Goal: Task Accomplishment & Management: Use online tool/utility

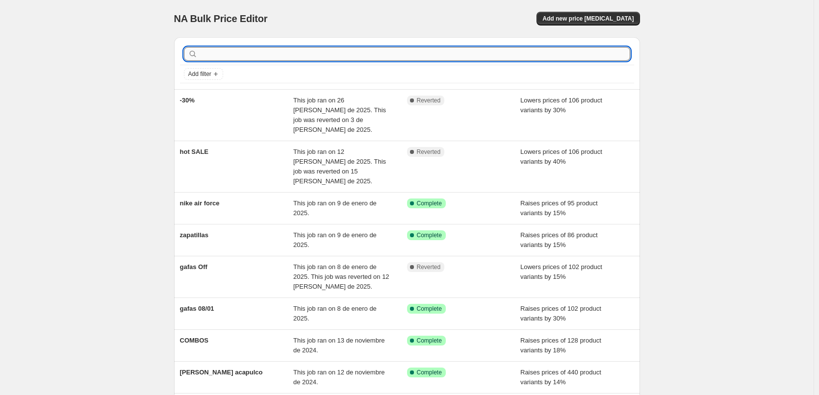
click at [246, 54] on input "text" at bounding box center [415, 54] width 430 height 14
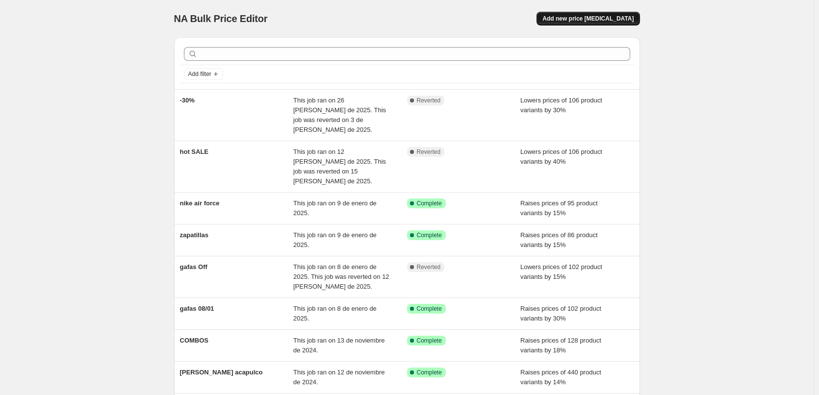
click at [589, 16] on span "Add new price [MEDICAL_DATA]" at bounding box center [587, 19] width 91 height 8
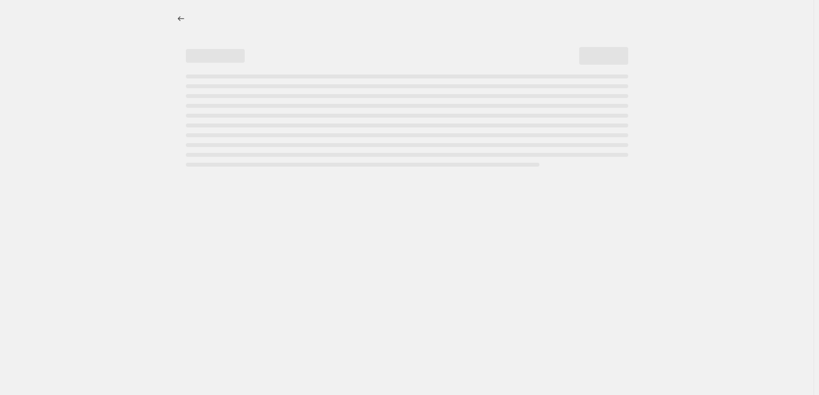
select select "percentage"
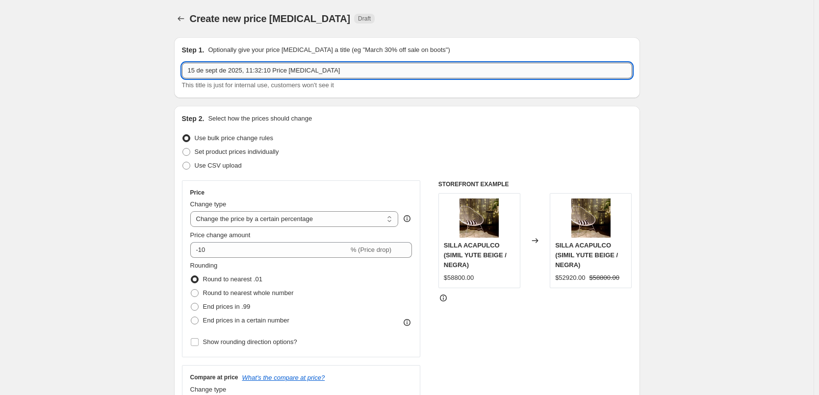
click at [426, 69] on input "15 de sept de 2025, 11:32:10 Price [MEDICAL_DATA]" at bounding box center [407, 71] width 450 height 16
type input "1"
type input "gaafas +"
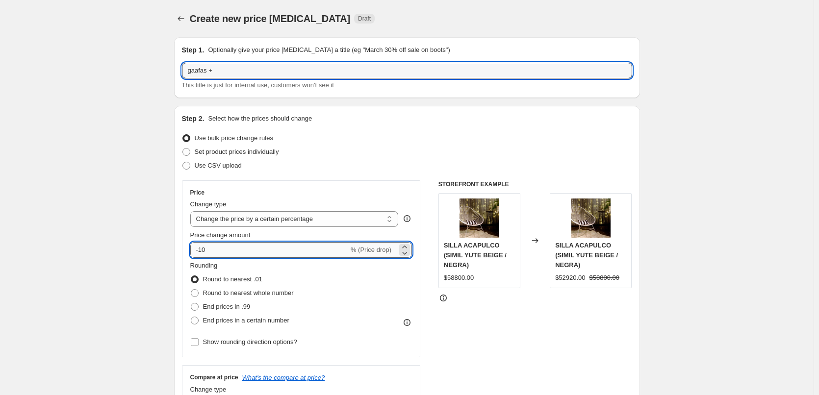
click at [338, 251] on input "-10" at bounding box center [269, 250] width 158 height 16
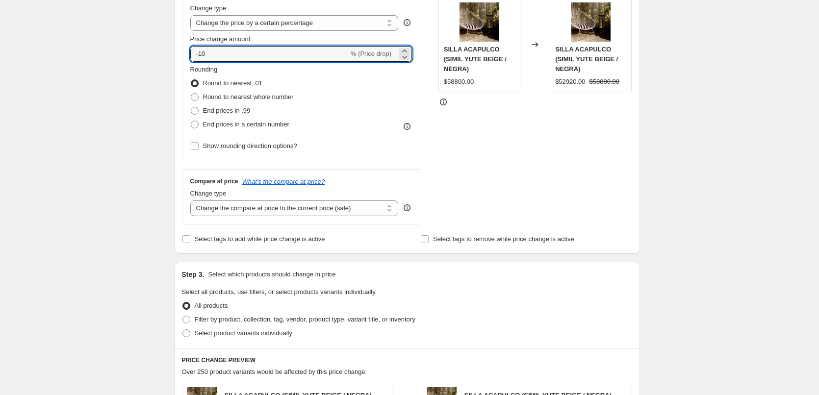
scroll to position [245, 0]
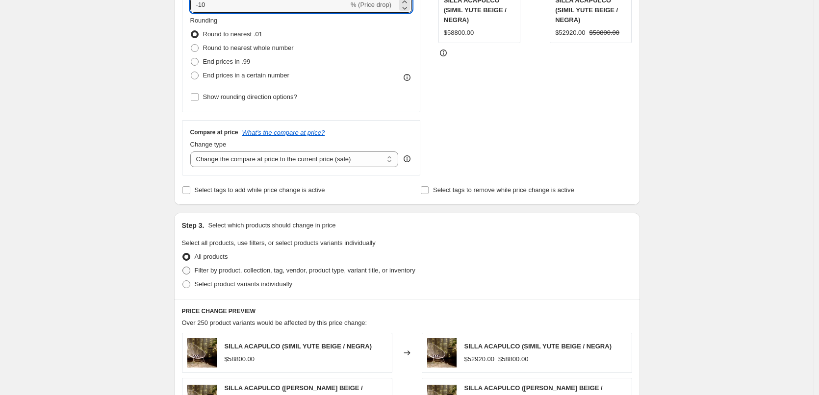
click at [190, 270] on span at bounding box center [186, 271] width 8 height 8
click at [183, 267] on input "Filter by product, collection, tag, vendor, product type, variant title, or inv…" at bounding box center [182, 267] width 0 height 0
radio input "true"
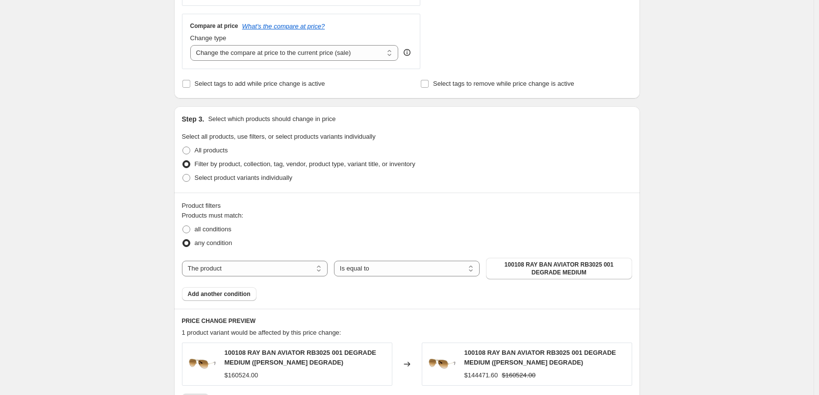
scroll to position [392, 0]
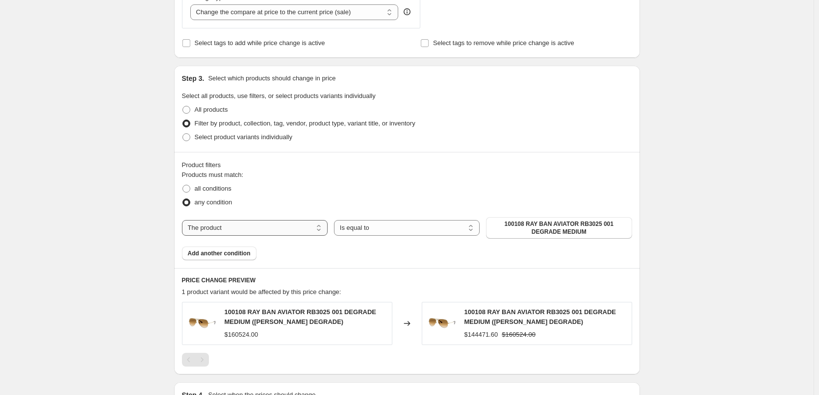
click at [324, 232] on select "The product The product's collection The product's vendor The product's type Th…" at bounding box center [255, 228] width 146 height 16
select select "collection"
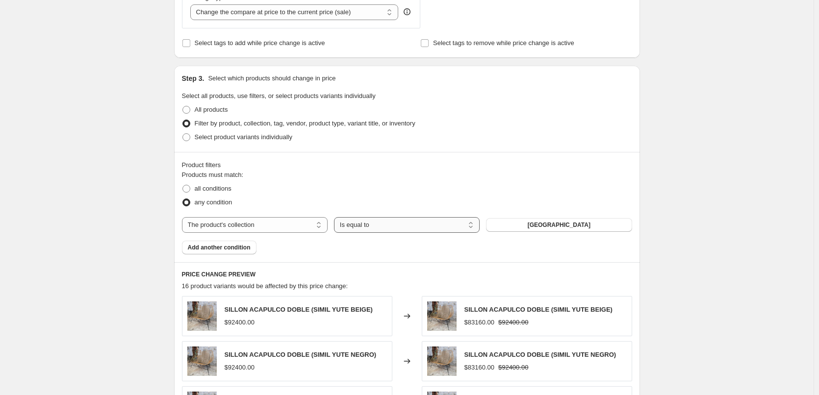
click at [453, 228] on select "Is equal to Is not equal to" at bounding box center [407, 225] width 146 height 16
click at [530, 227] on button "[GEOGRAPHIC_DATA]" at bounding box center [559, 225] width 146 height 14
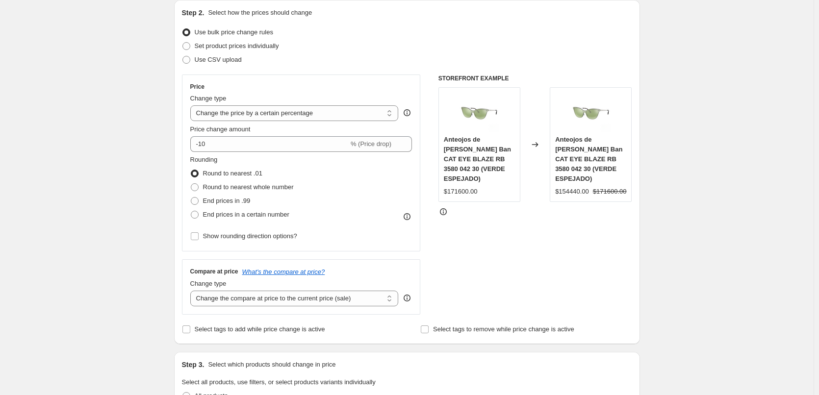
scroll to position [0, 0]
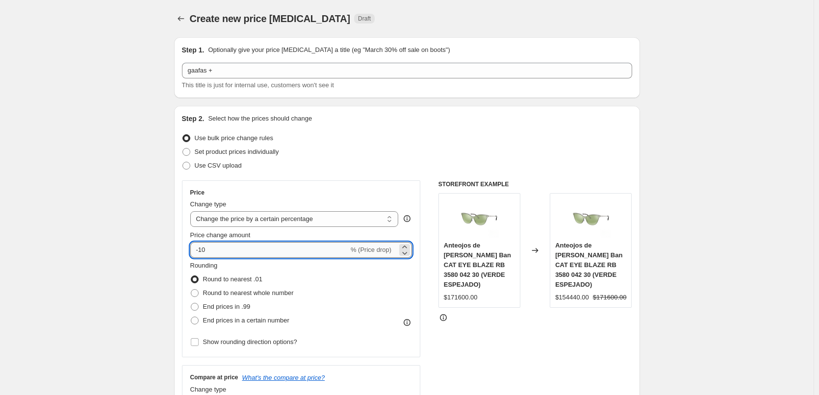
click at [201, 252] on input "-10" at bounding box center [269, 250] width 158 height 16
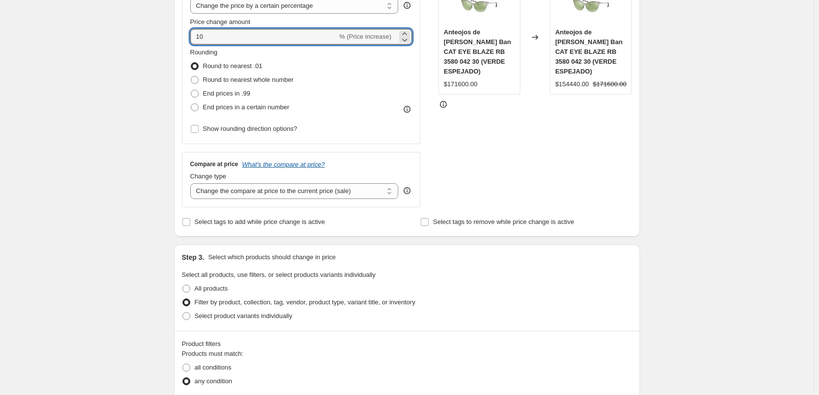
scroll to position [196, 0]
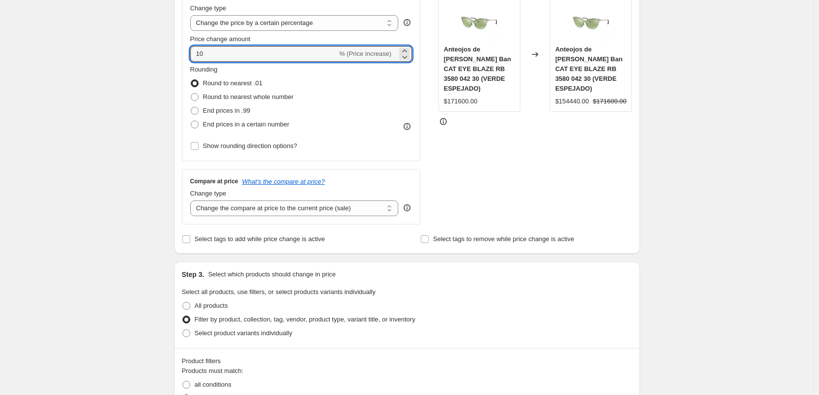
type input "10"
click at [471, 167] on div "STOREFRONT EXAMPLE Anteojos de [PERSON_NAME] Ban CAT EYE BLAZE RB 3580 042 30 (…" at bounding box center [535, 104] width 194 height 240
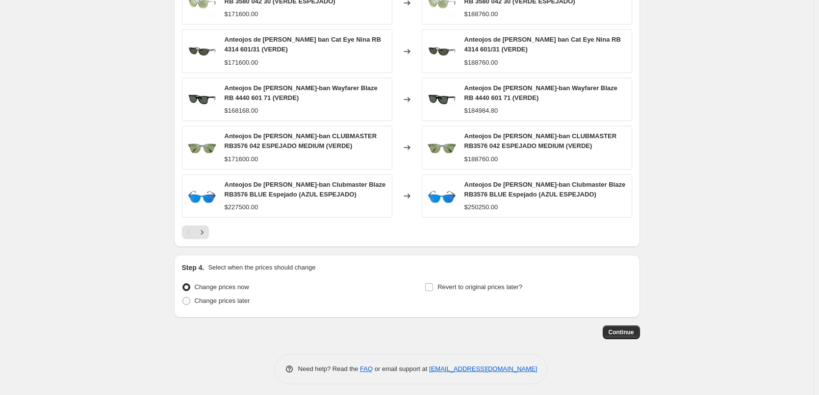
scroll to position [711, 0]
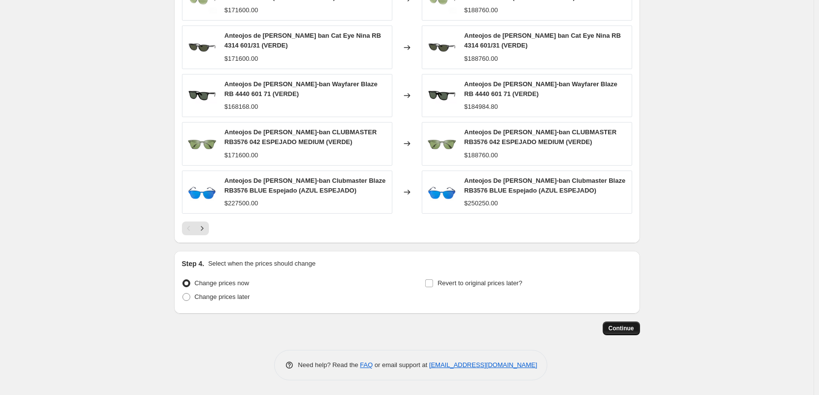
click at [626, 327] on span "Continue" at bounding box center [620, 329] width 25 height 8
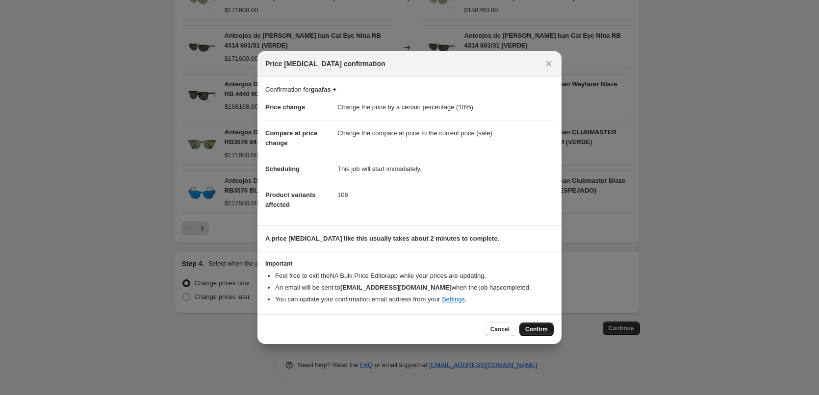
click at [538, 331] on span "Confirm" at bounding box center [536, 330] width 23 height 8
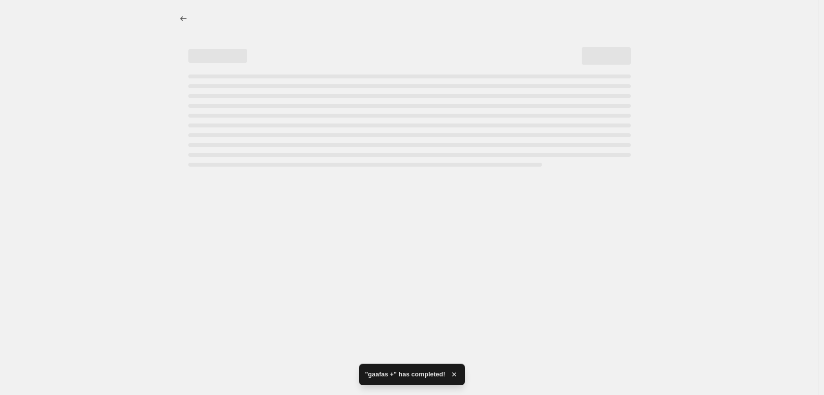
select select "percentage"
select select "collection"
